Goal: Task Accomplishment & Management: Use online tool/utility

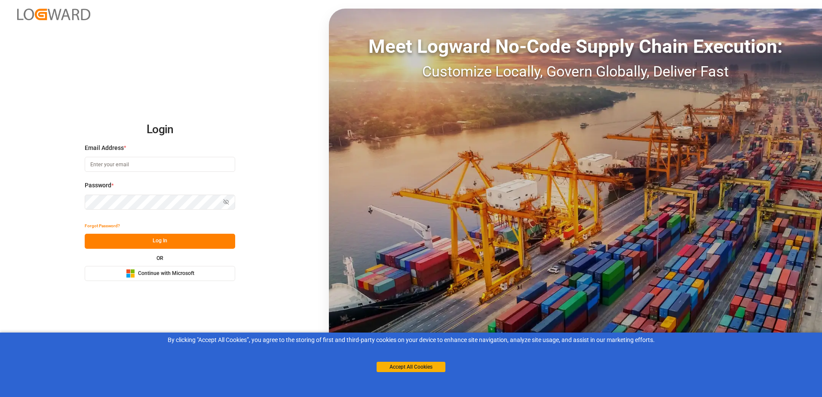
click at [147, 272] on span "Continue with Microsoft" at bounding box center [166, 274] width 56 height 8
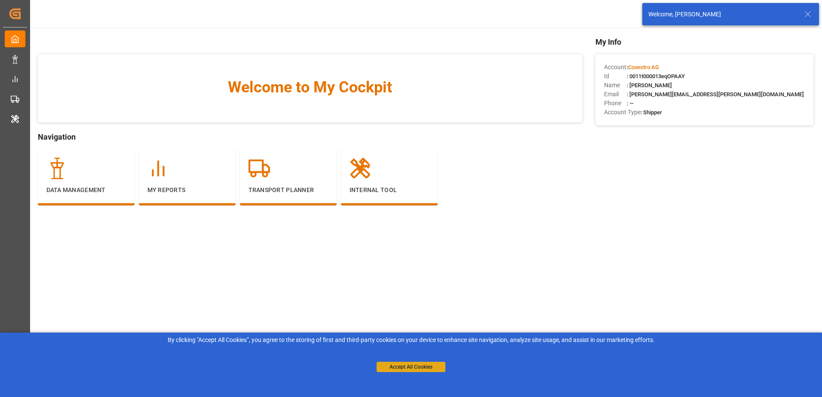
click at [416, 368] on button "Accept All Cookies" at bounding box center [411, 367] width 69 height 10
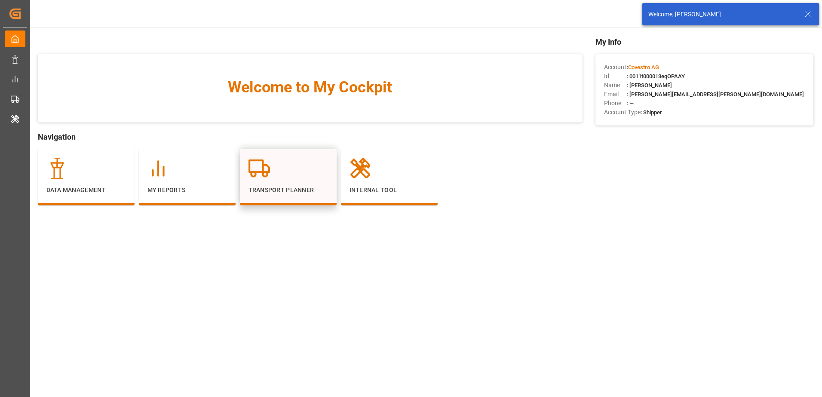
click at [282, 191] on p "Transport Planner" at bounding box center [288, 190] width 80 height 9
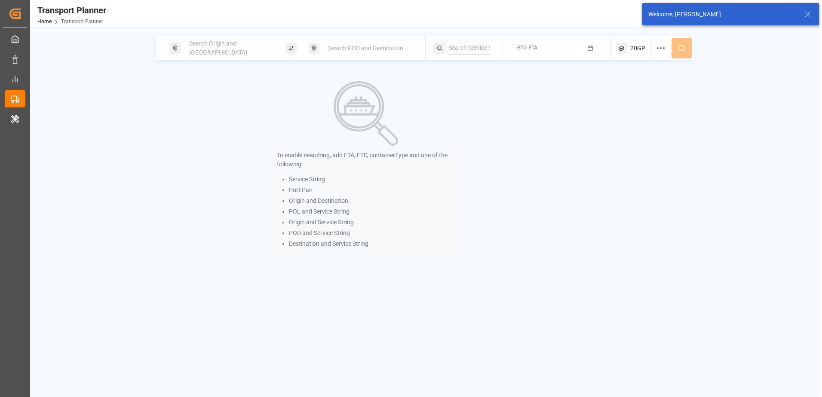
click at [186, 45] on div "Search Origin and [GEOGRAPHIC_DATA]" at bounding box center [230, 48] width 93 height 25
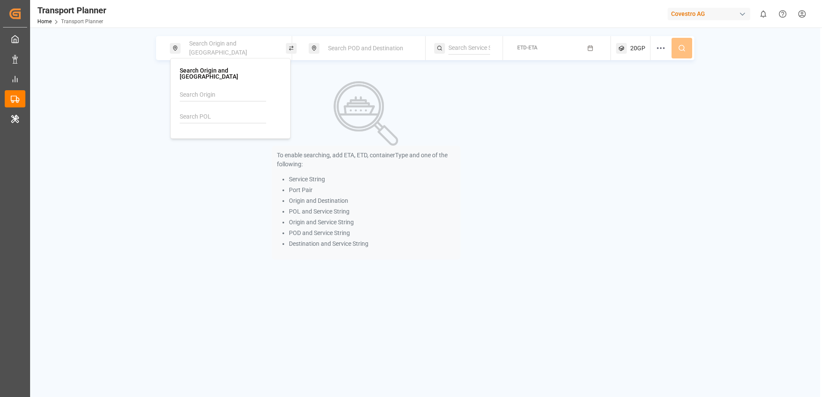
click at [214, 89] on input at bounding box center [223, 95] width 86 height 13
type input "e"
click at [215, 115] on span "NWC / EU" at bounding box center [203, 118] width 26 height 7
type input "NWC / EU"
click at [416, 73] on div "To enable searching, add ETA, ETD, containerType and one of the following: Serv…" at bounding box center [366, 170] width 189 height 199
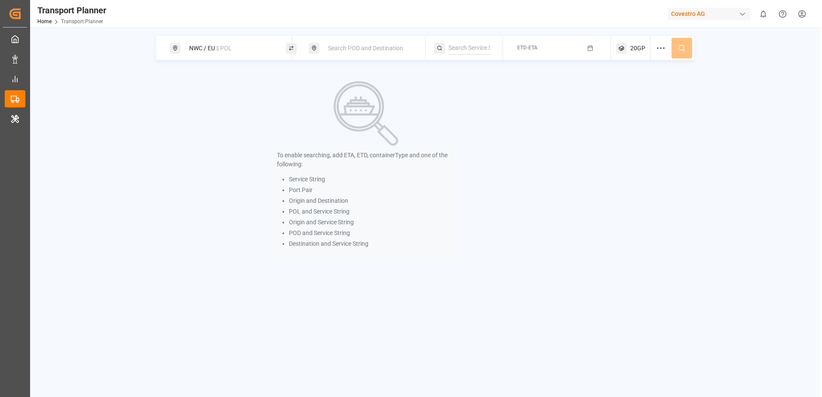
click at [389, 46] on span "Search POD and Destination" at bounding box center [365, 48] width 75 height 7
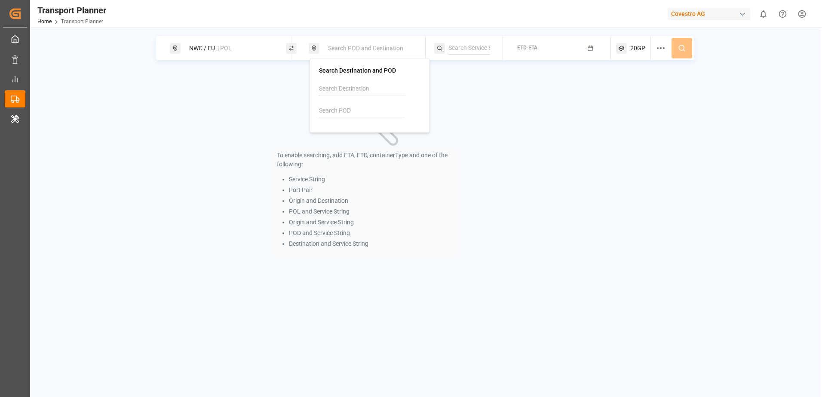
click at [373, 110] on input at bounding box center [362, 110] width 86 height 13
click at [354, 136] on b "CNSHA" at bounding box center [351, 134] width 20 height 7
type input "CNSHA"
click at [521, 90] on div "To enable searching, add ETA, ETD, containerType and one of the following: Serv…" at bounding box center [366, 170] width 420 height 199
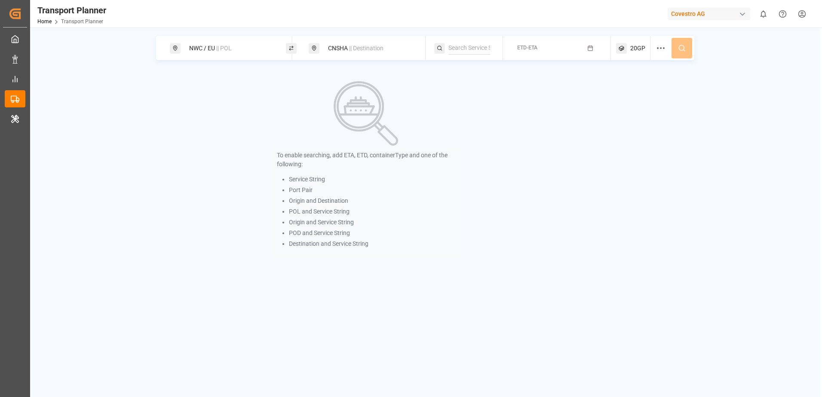
click at [538, 42] on button "ETD-ETA" at bounding box center [557, 48] width 98 height 17
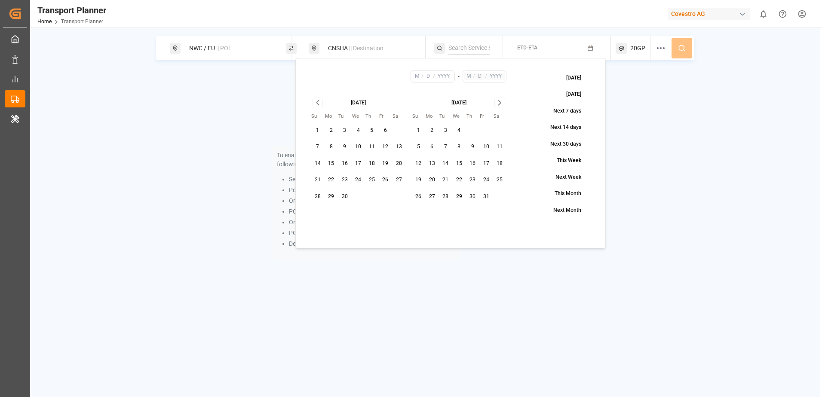
click at [315, 157] on button "14" at bounding box center [318, 164] width 14 height 14
type input "9"
type input "14"
type input "2025"
click at [499, 101] on icon "Go to next month" at bounding box center [499, 103] width 3 height 5
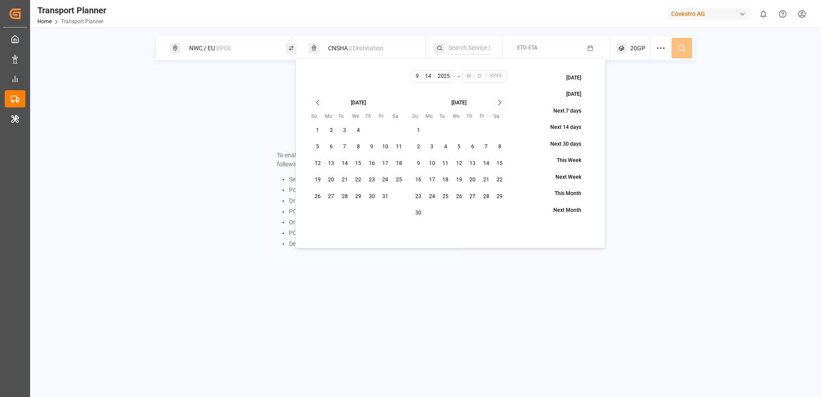
click at [499, 101] on icon "Go to next month" at bounding box center [499, 103] width 3 height 5
click at [480, 181] on button "26" at bounding box center [486, 180] width 14 height 14
type input "12"
type input "26"
type input "2025"
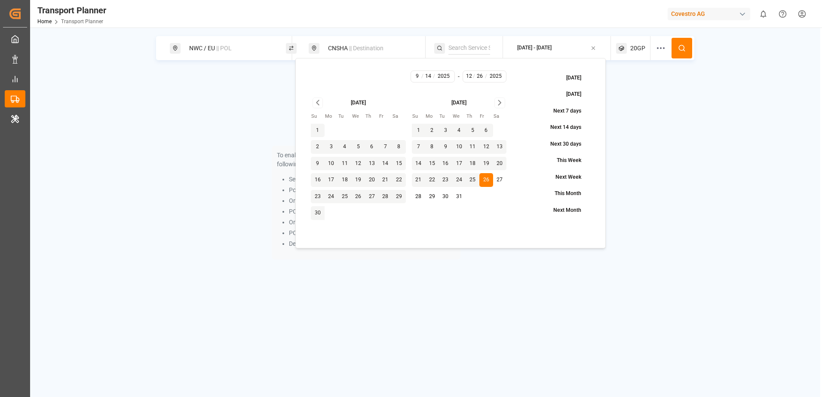
click at [644, 77] on div "To enable searching, add ETA, ETD, containerType and one of the following: Serv…" at bounding box center [425, 170] width 538 height 199
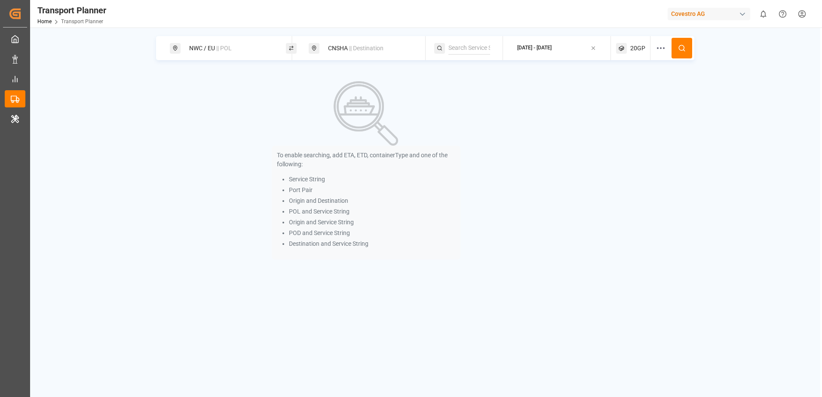
click at [675, 51] on button at bounding box center [681, 48] width 21 height 21
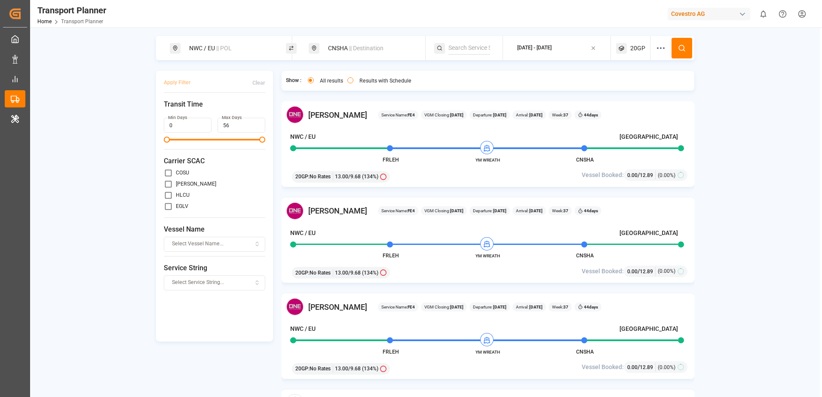
click at [231, 48] on span "|| POL" at bounding box center [223, 48] width 15 height 7
click at [219, 110] on input at bounding box center [223, 116] width 86 height 13
drag, startPoint x: 219, startPoint y: 110, endPoint x: 233, endPoint y: 114, distance: 13.8
click at [219, 111] on input at bounding box center [223, 116] width 86 height 13
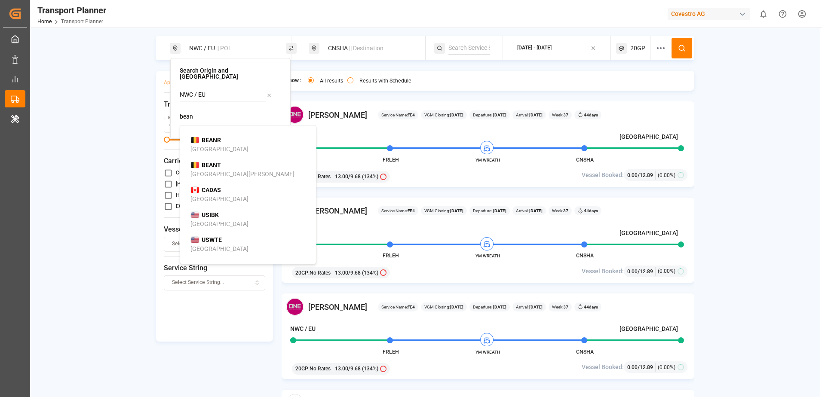
click at [230, 136] on div "BEANR [GEOGRAPHIC_DATA]" at bounding box center [249, 145] width 119 height 18
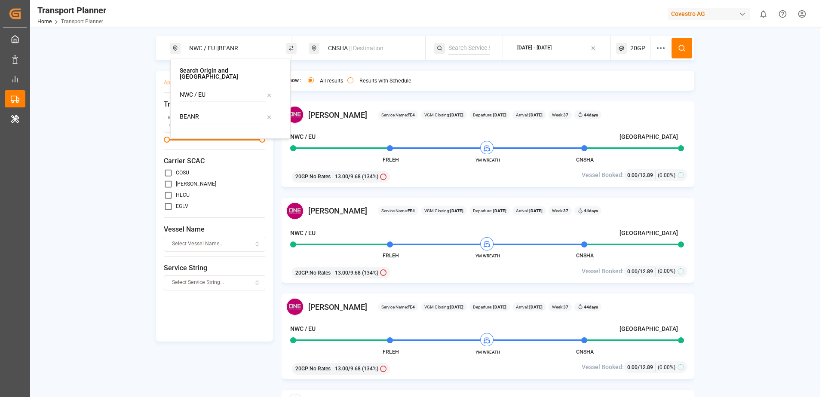
click at [232, 110] on input "BEANR" at bounding box center [223, 116] width 86 height 13
click at [227, 110] on input "BEANR" at bounding box center [223, 116] width 86 height 13
click at [208, 123] on div "Search Origin and POL NWC / EU BEANR" at bounding box center [230, 98] width 120 height 81
click at [213, 114] on input "BEANR" at bounding box center [223, 116] width 86 height 13
click at [218, 110] on input "BEANR" at bounding box center [223, 116] width 86 height 13
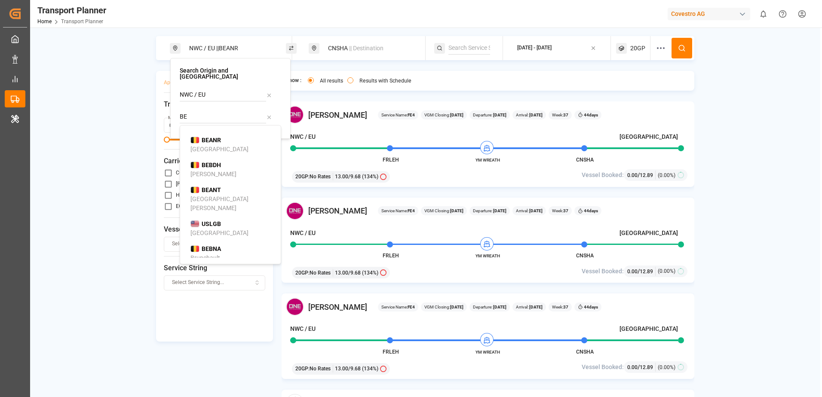
type input "B"
click at [214, 138] on span "BEANR" at bounding box center [211, 140] width 19 height 9
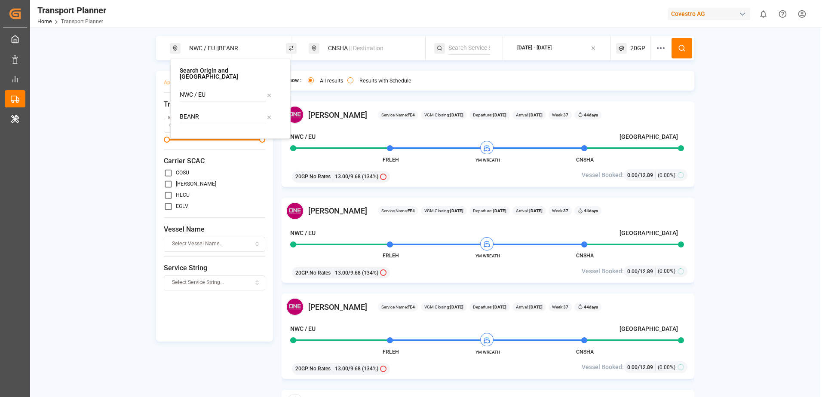
click at [243, 110] on input "BEANR" at bounding box center [223, 116] width 86 height 13
type input "BEANR"
click at [231, 136] on div "BEANR [GEOGRAPHIC_DATA]" at bounding box center [231, 145] width 83 height 18
click at [205, 111] on input "BEANR" at bounding box center [223, 116] width 86 height 13
click at [661, 52] on icon at bounding box center [660, 48] width 10 height 10
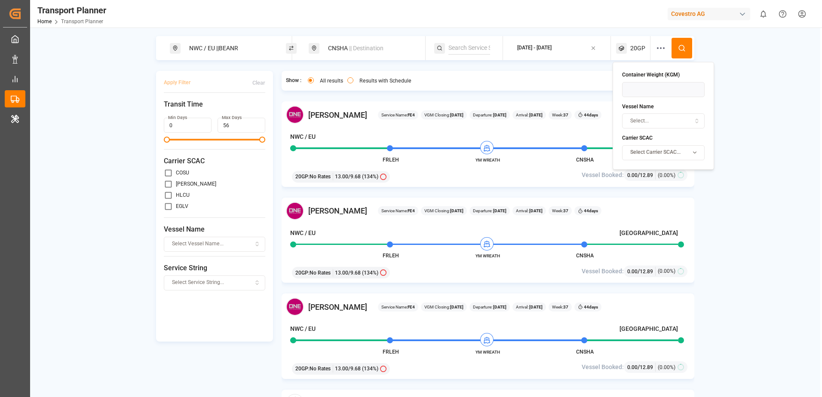
click at [661, 52] on icon at bounding box center [660, 48] width 10 height 10
click at [247, 45] on div "NWC / EU || BEANR" at bounding box center [230, 48] width 93 height 16
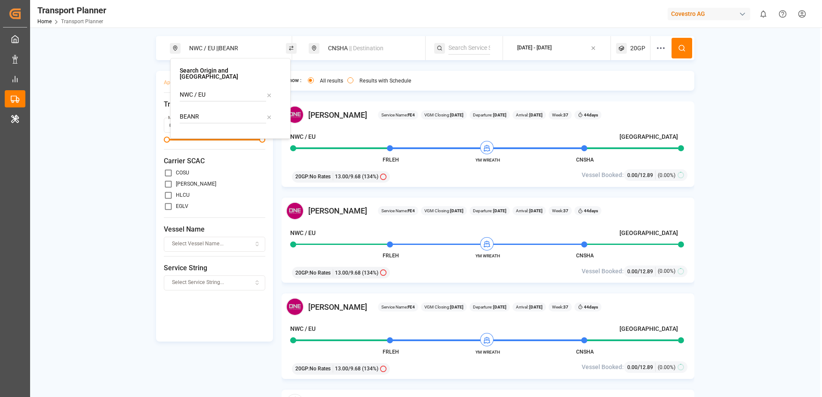
click at [230, 113] on input "BEANR" at bounding box center [223, 116] width 86 height 13
click at [269, 92] on icon at bounding box center [269, 95] width 6 height 6
click at [362, 49] on span "|| Destination" at bounding box center [366, 48] width 34 height 7
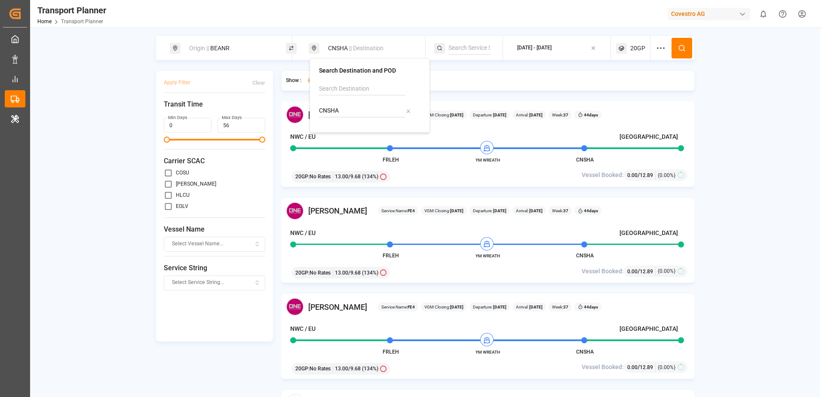
click at [405, 112] on icon at bounding box center [408, 111] width 6 height 6
click at [390, 110] on input at bounding box center [362, 110] width 86 height 13
click at [359, 132] on b "THLCH" at bounding box center [351, 134] width 20 height 7
type input "THLCH"
click at [640, 50] on span "20GP" at bounding box center [637, 48] width 15 height 9
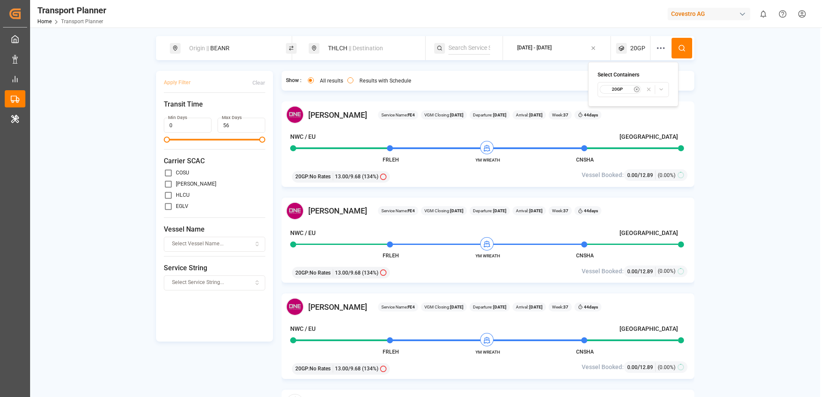
click at [649, 90] on icon "button" at bounding box center [648, 89] width 3 height 3
click at [640, 89] on span "Select Container Type..." at bounding box center [625, 90] width 56 height 8
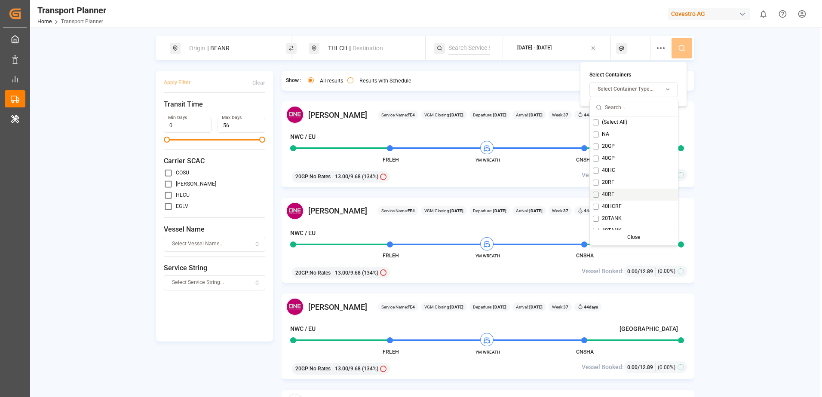
click at [592, 195] on div "40RF" at bounding box center [634, 195] width 88 height 12
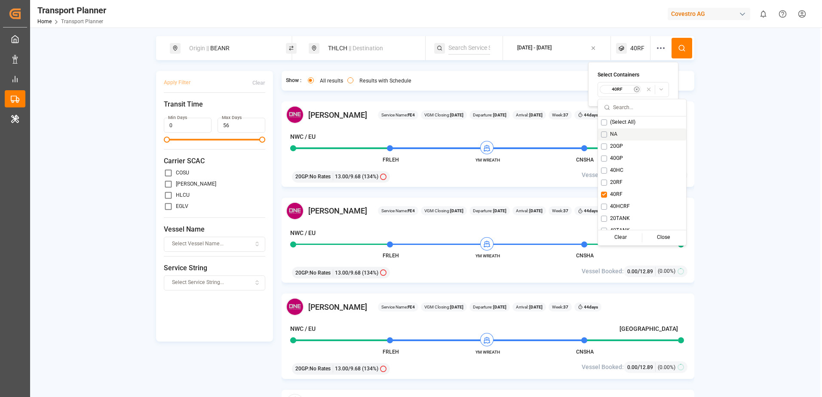
click at [676, 51] on button at bounding box center [681, 48] width 21 height 21
